Goal: Check status: Check status

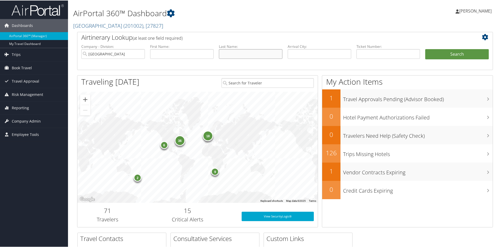
click at [227, 53] on input "text" at bounding box center [250, 54] width 63 height 10
type input "[PERSON_NAME]"
click at [425, 49] on button "Search" at bounding box center [456, 54] width 63 height 10
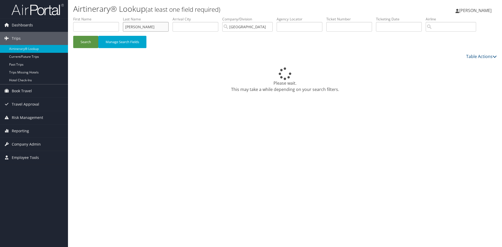
drag, startPoint x: 139, startPoint y: 30, endPoint x: 111, endPoint y: 28, distance: 28.3
click at [111, 16] on ul "First Name Last Name [PERSON_NAME] Departure City Arrival City Company/Division…" at bounding box center [284, 16] width 423 height 0
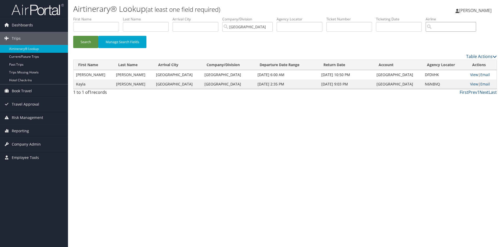
click at [442, 28] on input "search" at bounding box center [450, 27] width 50 height 10
click at [73, 36] on button "Search" at bounding box center [85, 42] width 25 height 12
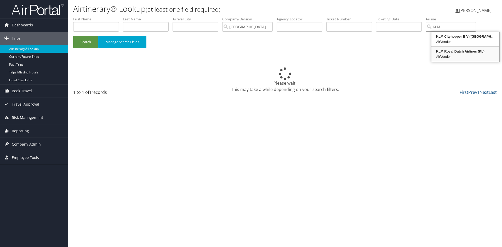
click at [460, 51] on div "KLM Royal Dutch Airlines (KL)" at bounding box center [465, 51] width 66 height 5
type input "KLM Royal Dutch Airlines"
